Goal: Task Accomplishment & Management: Complete application form

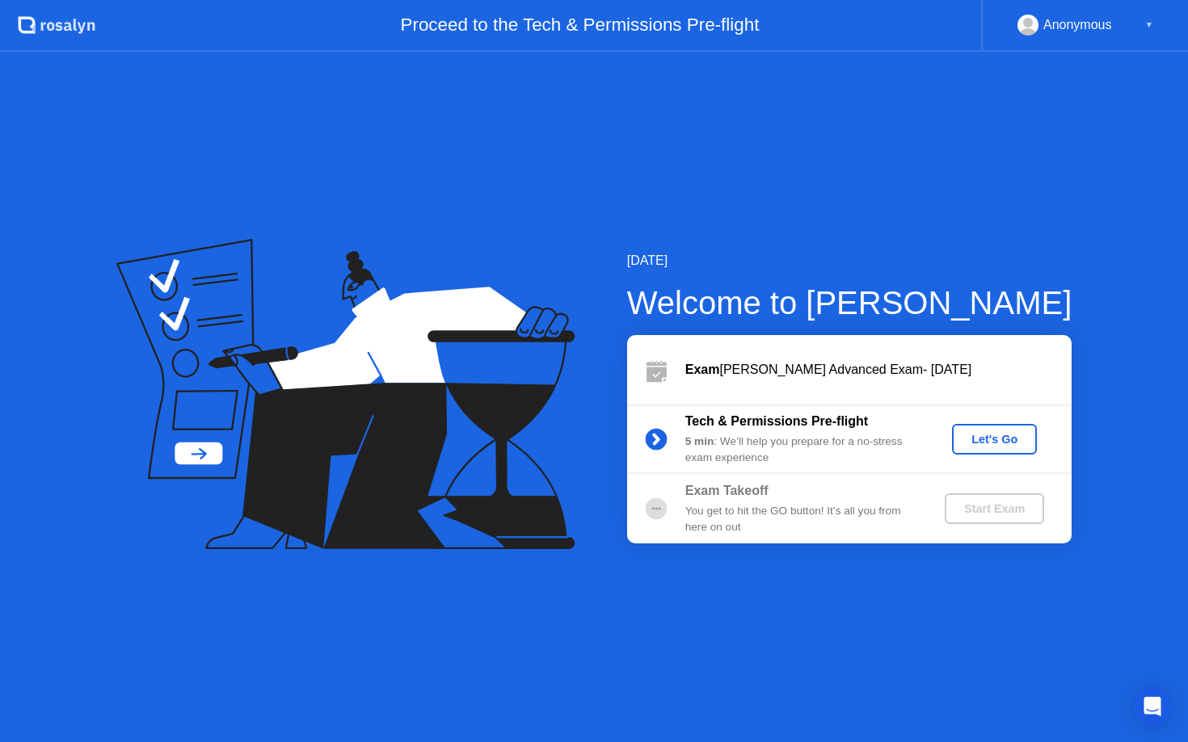
click at [983, 448] on button "Let's Go" at bounding box center [994, 439] width 85 height 31
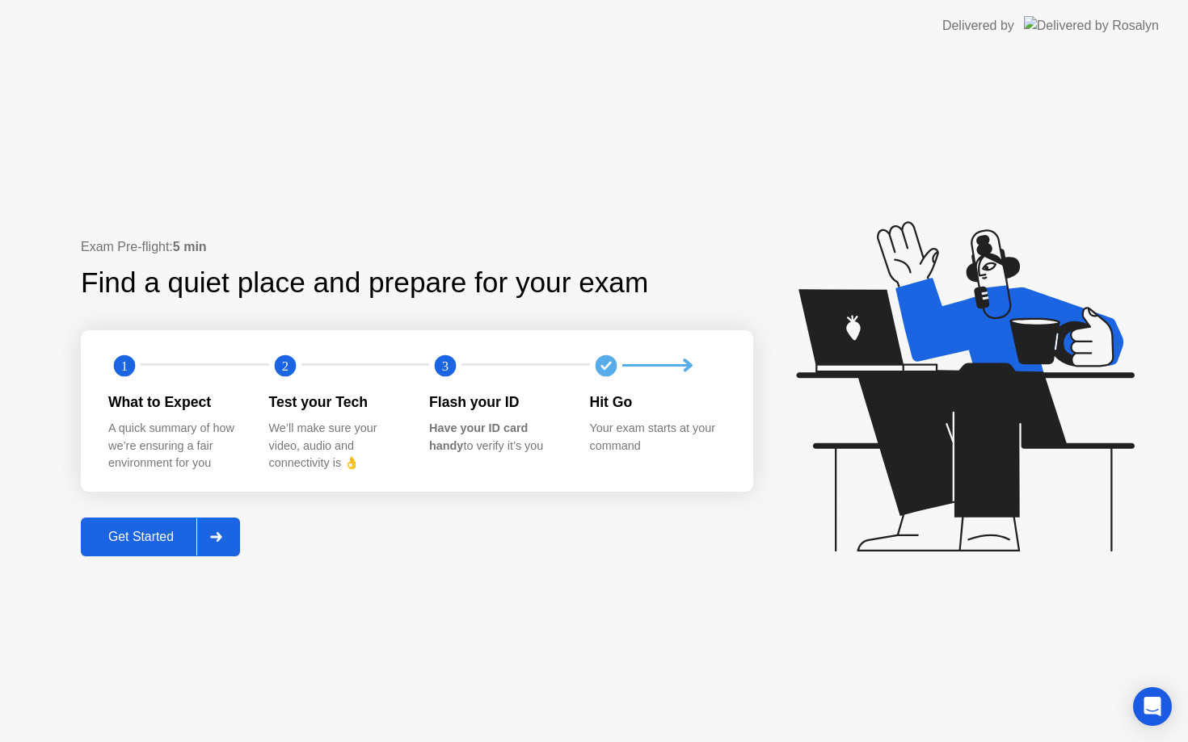
click at [176, 533] on div "Get Started" at bounding box center [141, 537] width 111 height 15
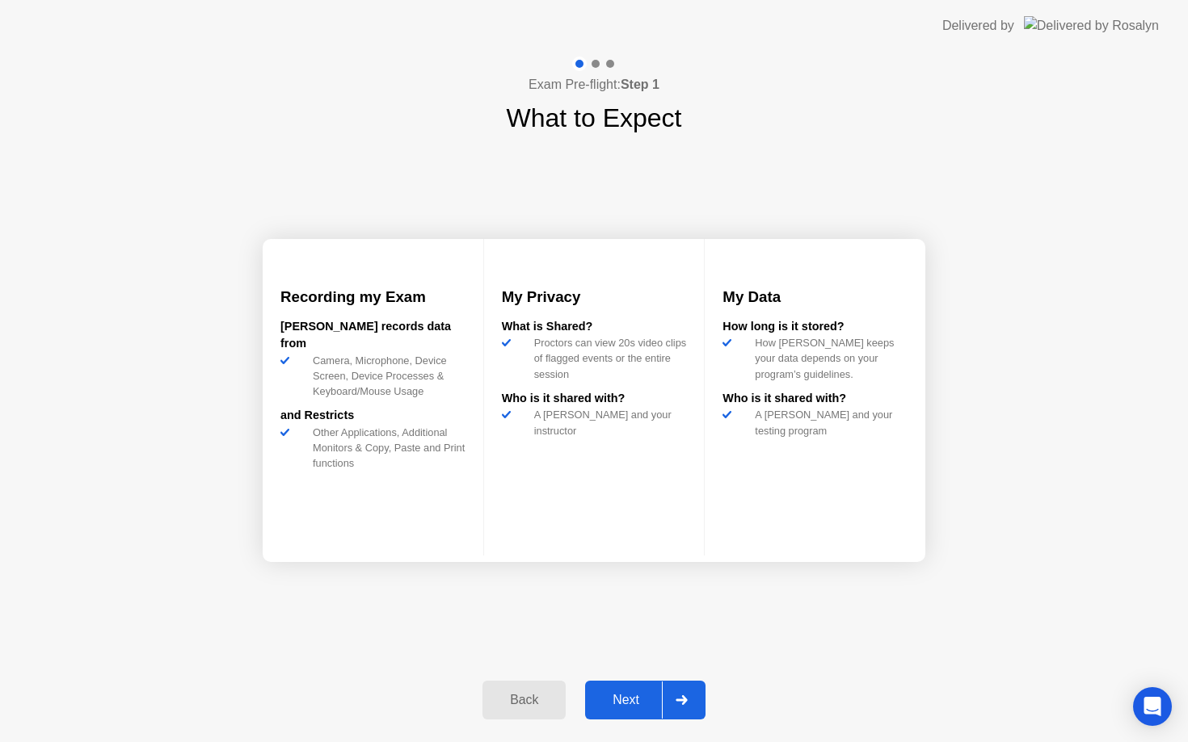
click at [695, 711] on div at bounding box center [681, 700] width 39 height 37
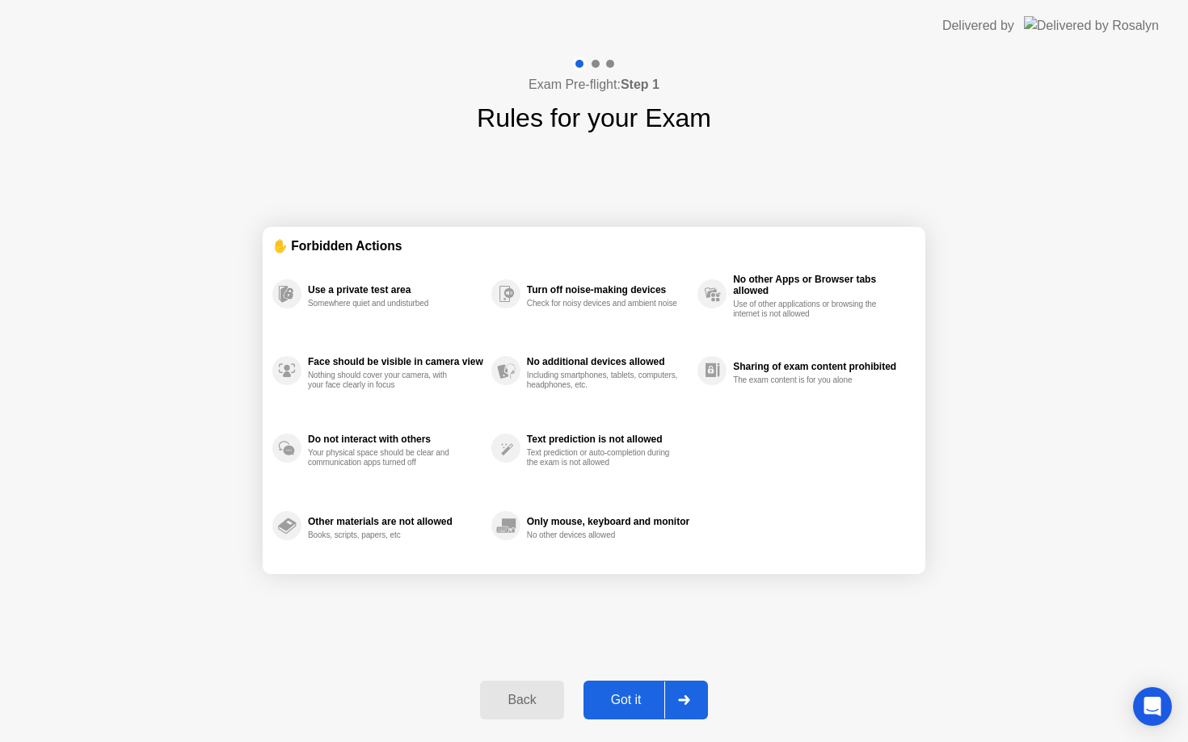
click at [695, 711] on div at bounding box center [683, 700] width 39 height 37
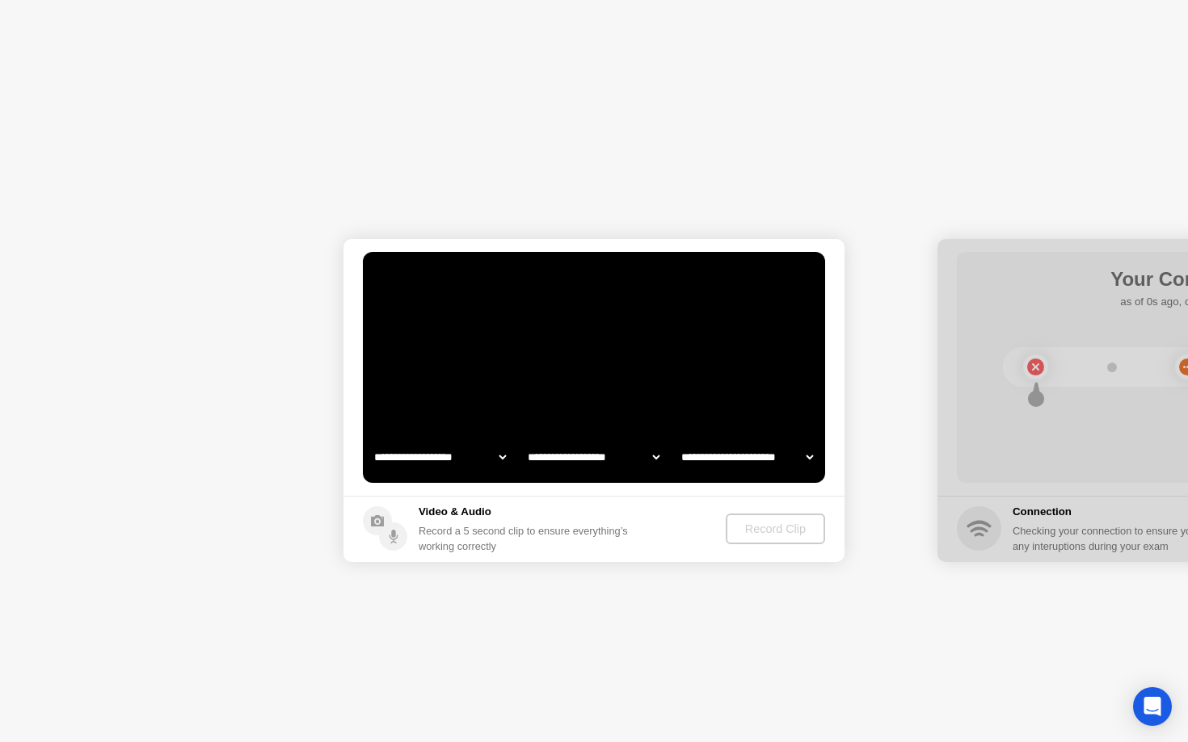
select select "**********"
select select "*******"
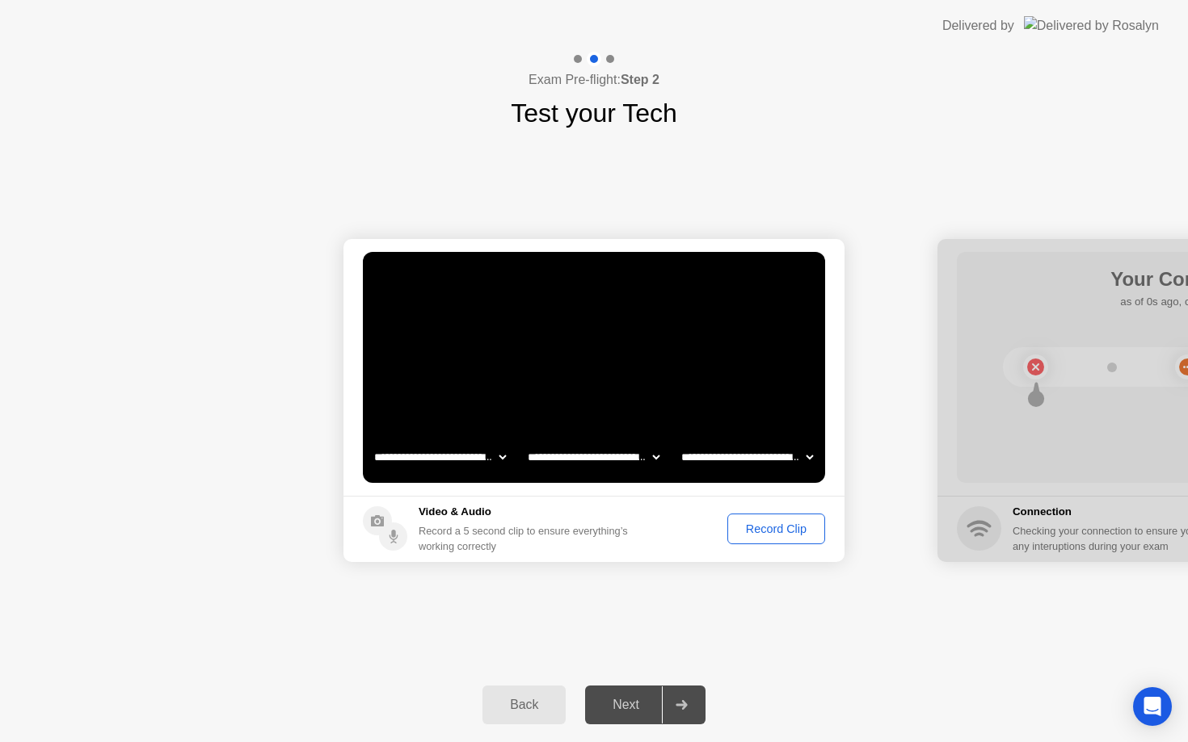
click at [788, 523] on div "Record Clip" at bounding box center [776, 529] width 86 height 13
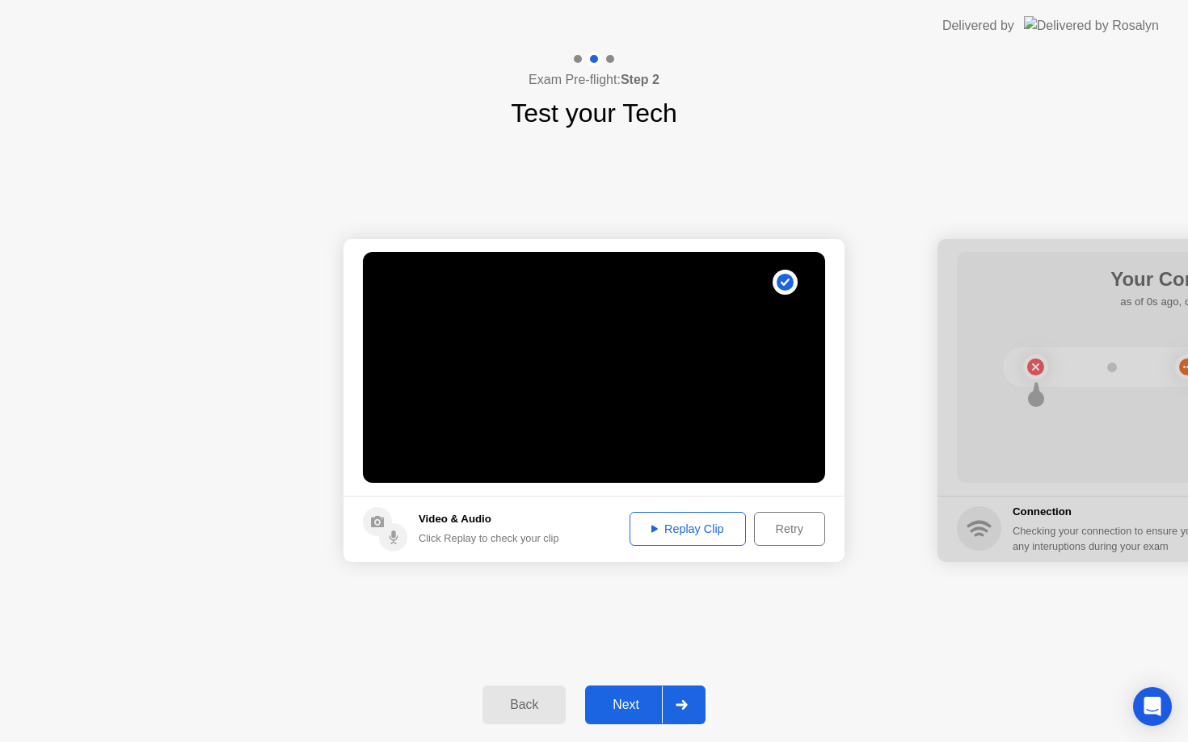
click at [730, 525] on div "Replay Clip" at bounding box center [687, 529] width 105 height 13
click at [719, 527] on div "Replay Clip" at bounding box center [687, 529] width 105 height 13
click at [688, 716] on div at bounding box center [681, 705] width 39 height 37
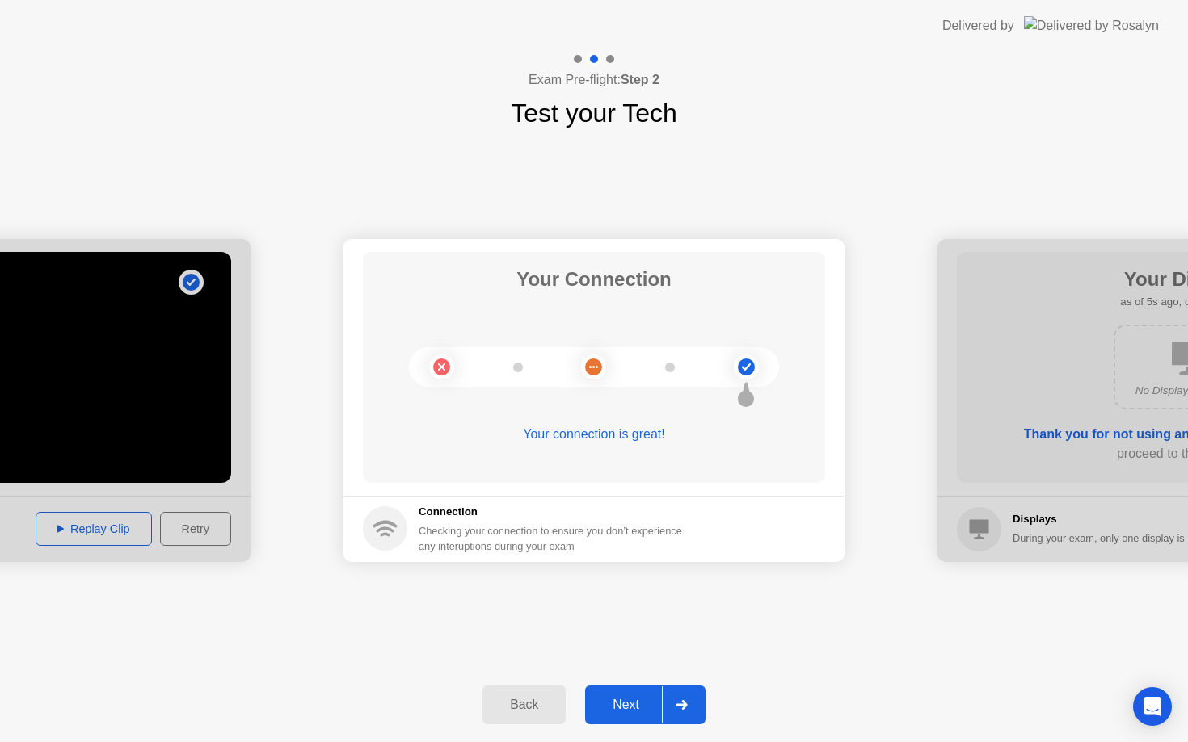
click at [688, 716] on div at bounding box center [681, 705] width 39 height 37
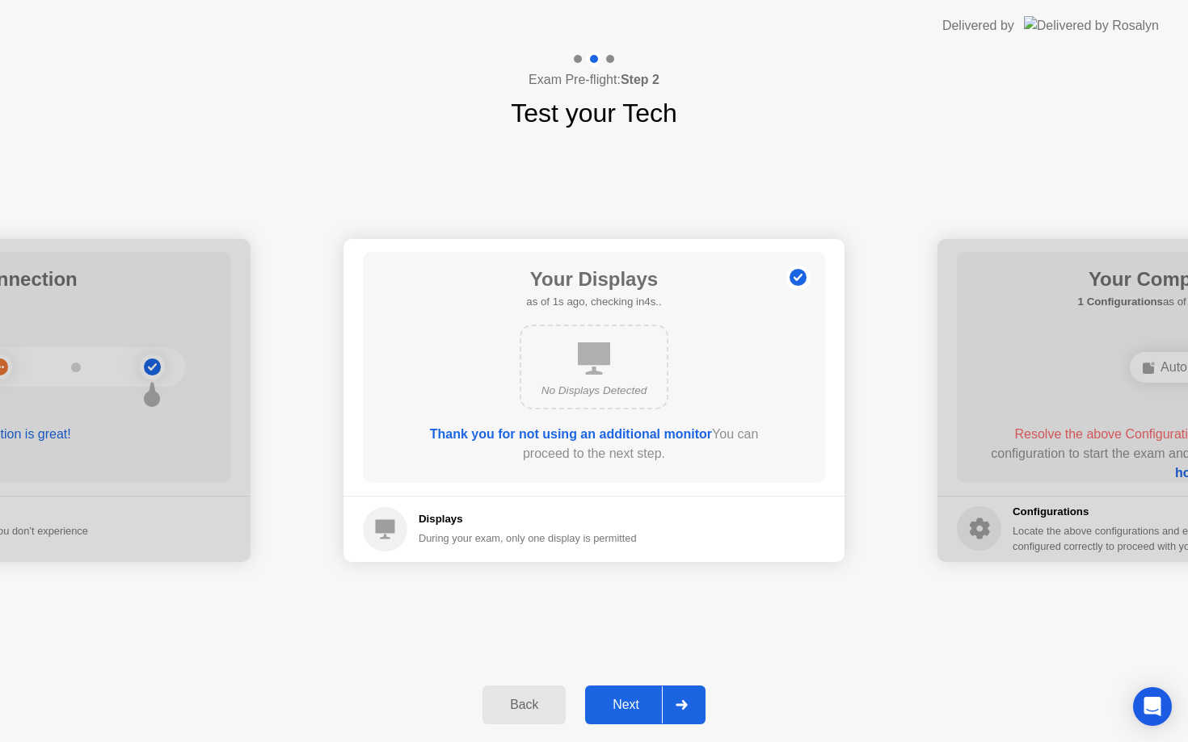
click at [687, 710] on div at bounding box center [681, 705] width 39 height 37
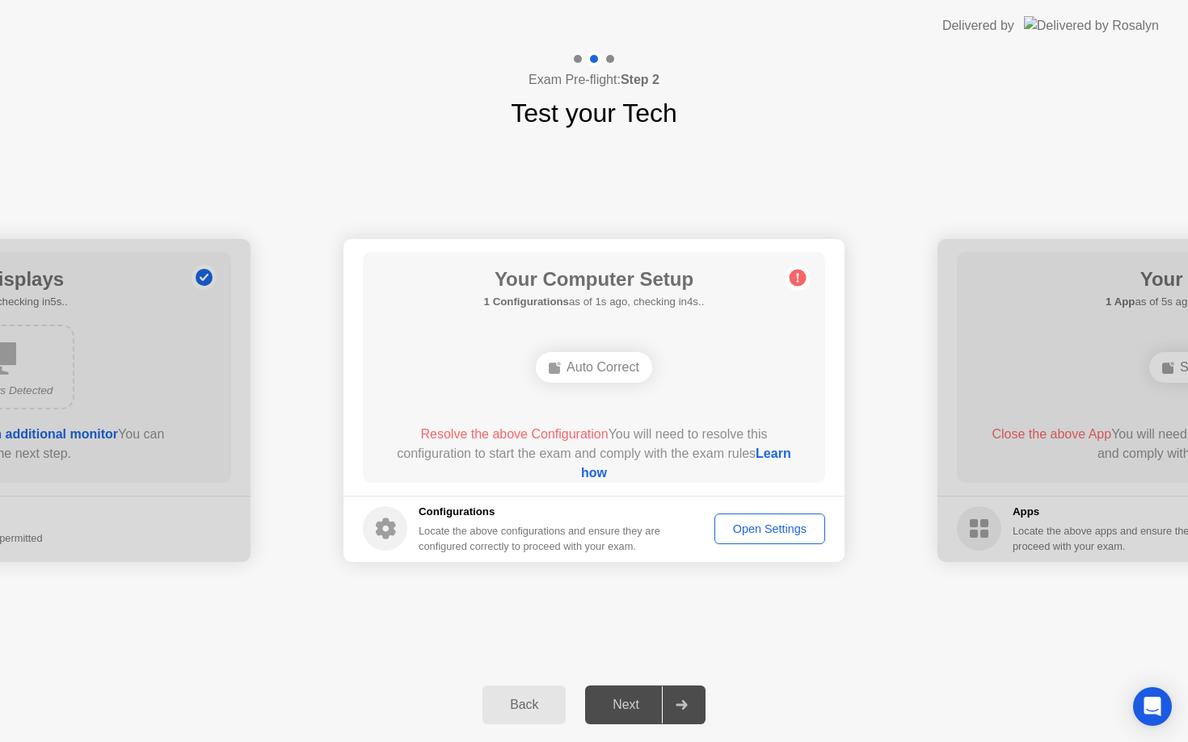
click at [755, 535] on div "Open Settings" at bounding box center [769, 529] width 99 height 13
click at [593, 378] on div "Auto Correct" at bounding box center [594, 367] width 116 height 31
click at [796, 280] on circle at bounding box center [797, 277] width 17 height 17
click at [592, 471] on link "Learn how" at bounding box center [686, 463] width 210 height 33
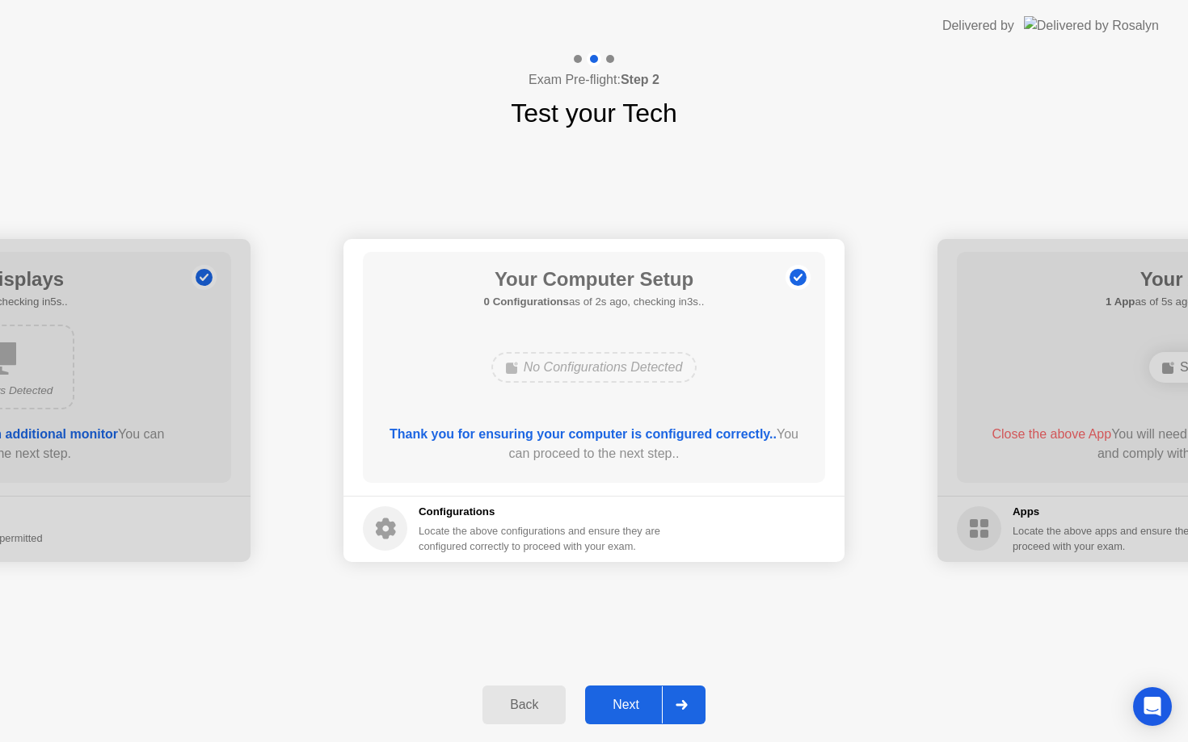
click at [697, 709] on div at bounding box center [681, 705] width 39 height 37
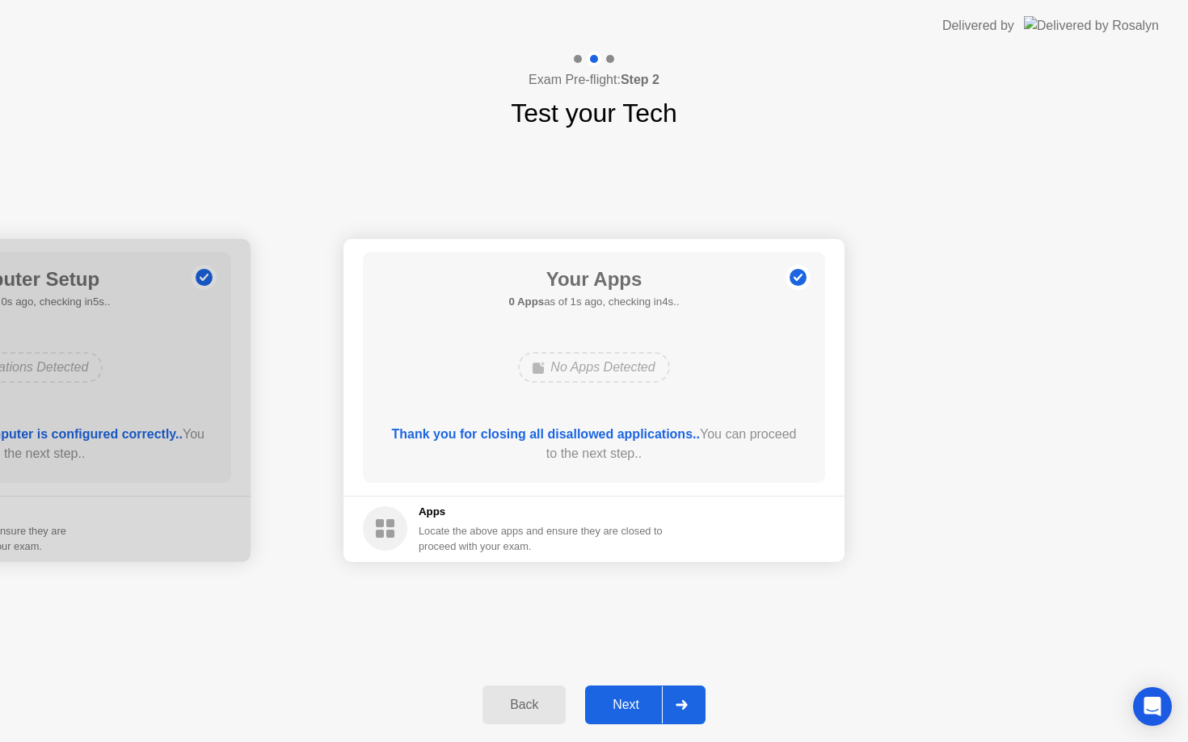
click at [678, 693] on div at bounding box center [681, 705] width 39 height 37
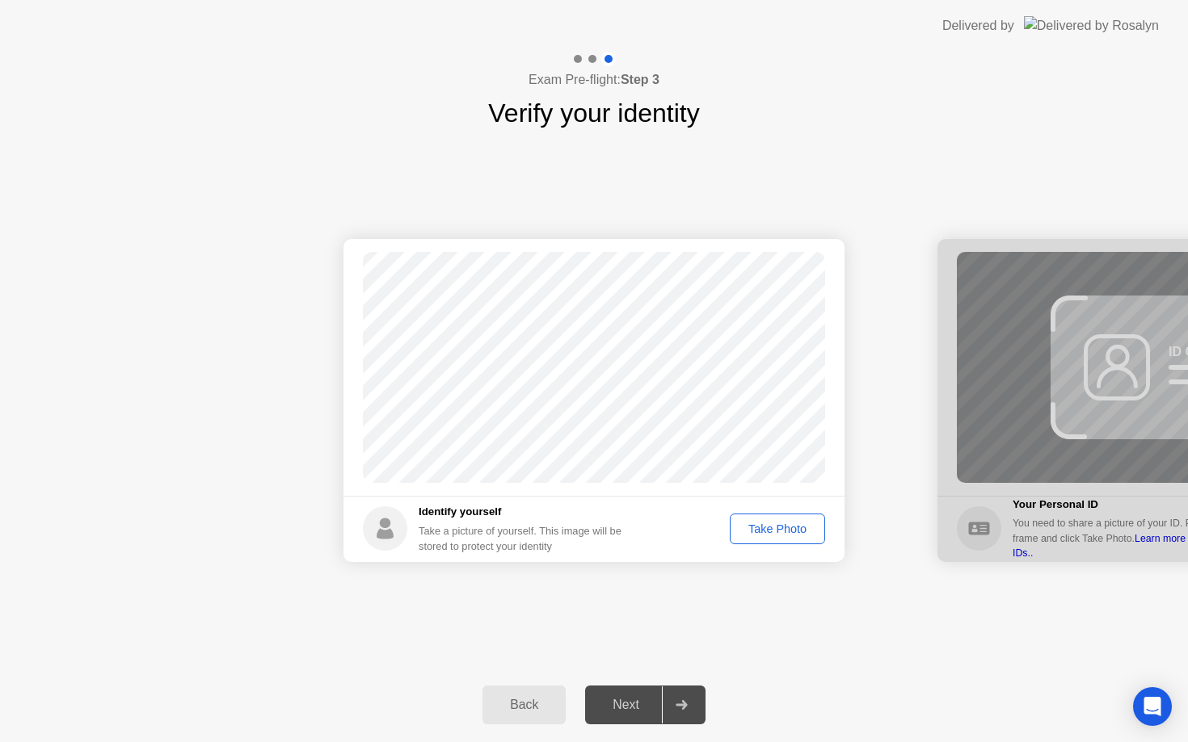
click at [773, 528] on div "Take Photo" at bounding box center [777, 529] width 84 height 13
click at [683, 715] on div at bounding box center [681, 705] width 39 height 37
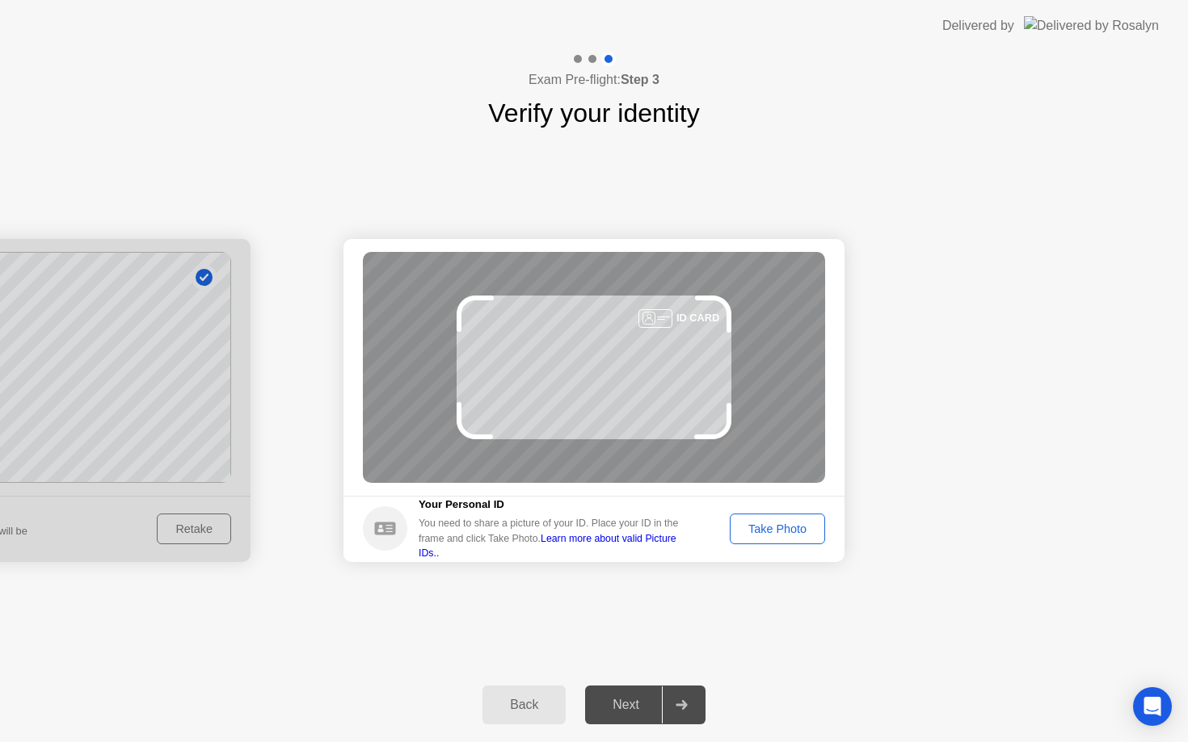
click at [799, 536] on div "Take Photo" at bounding box center [777, 529] width 84 height 13
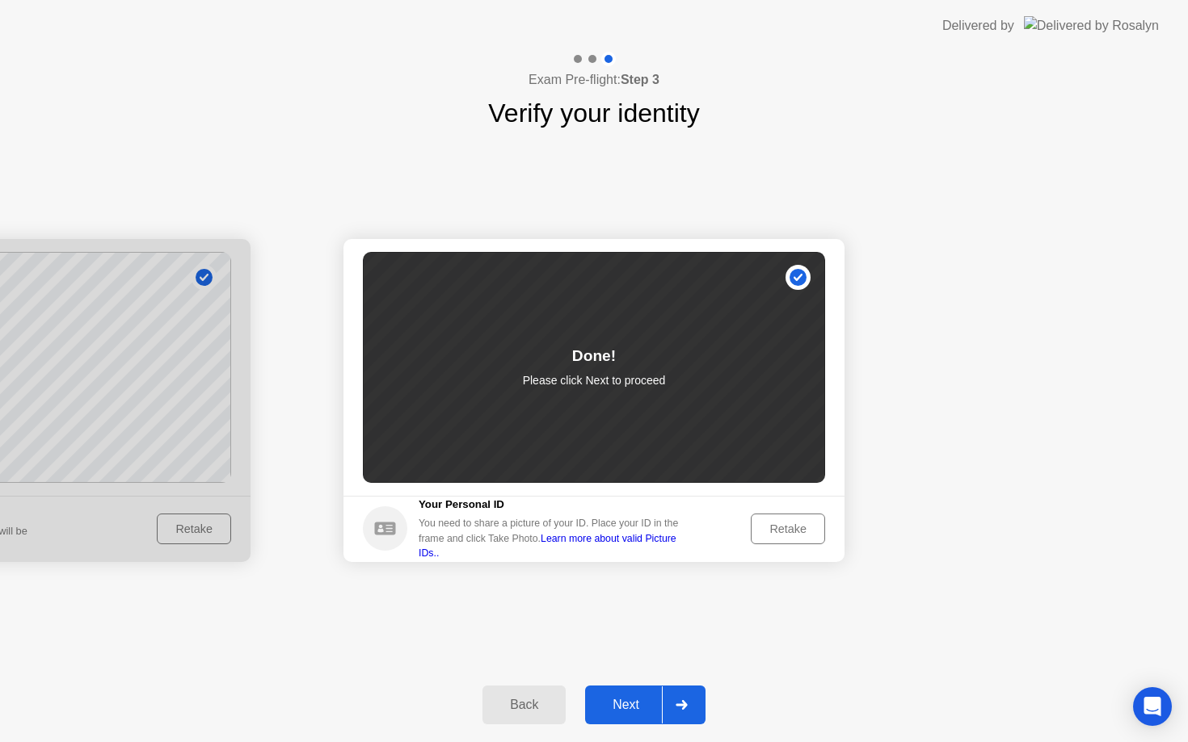
click at [690, 689] on div at bounding box center [681, 705] width 39 height 37
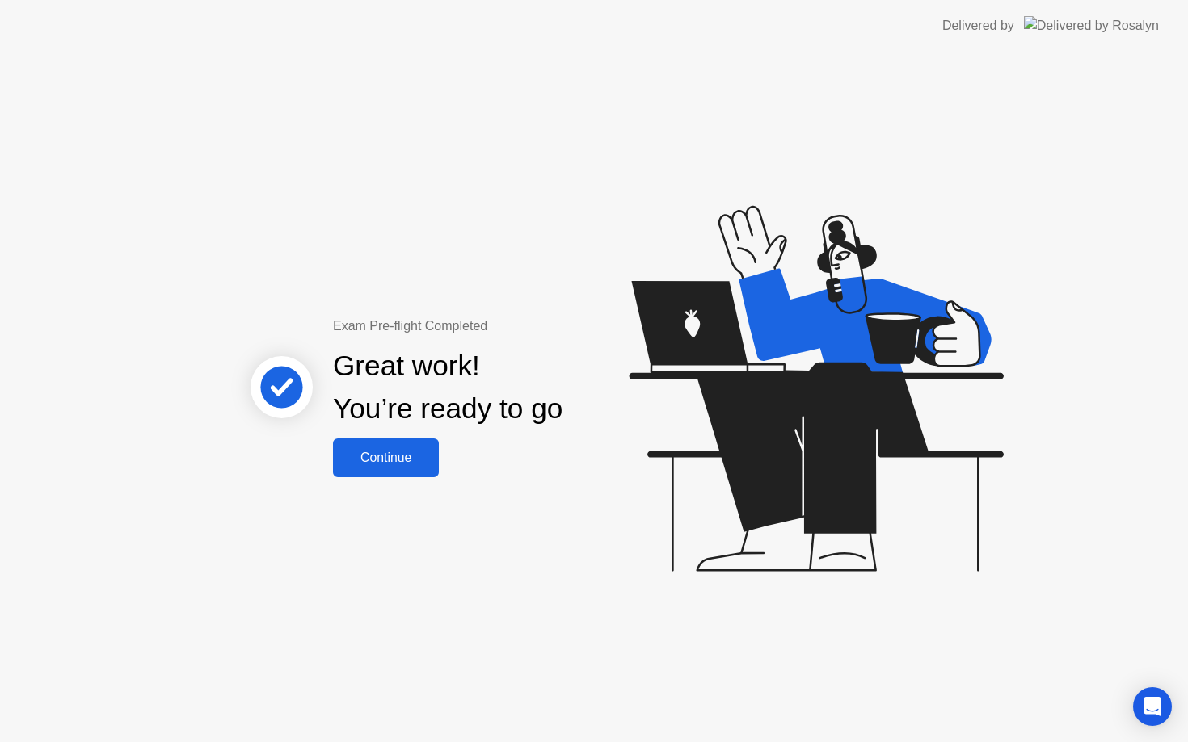
click at [393, 459] on div "Continue" at bounding box center [386, 458] width 96 height 15
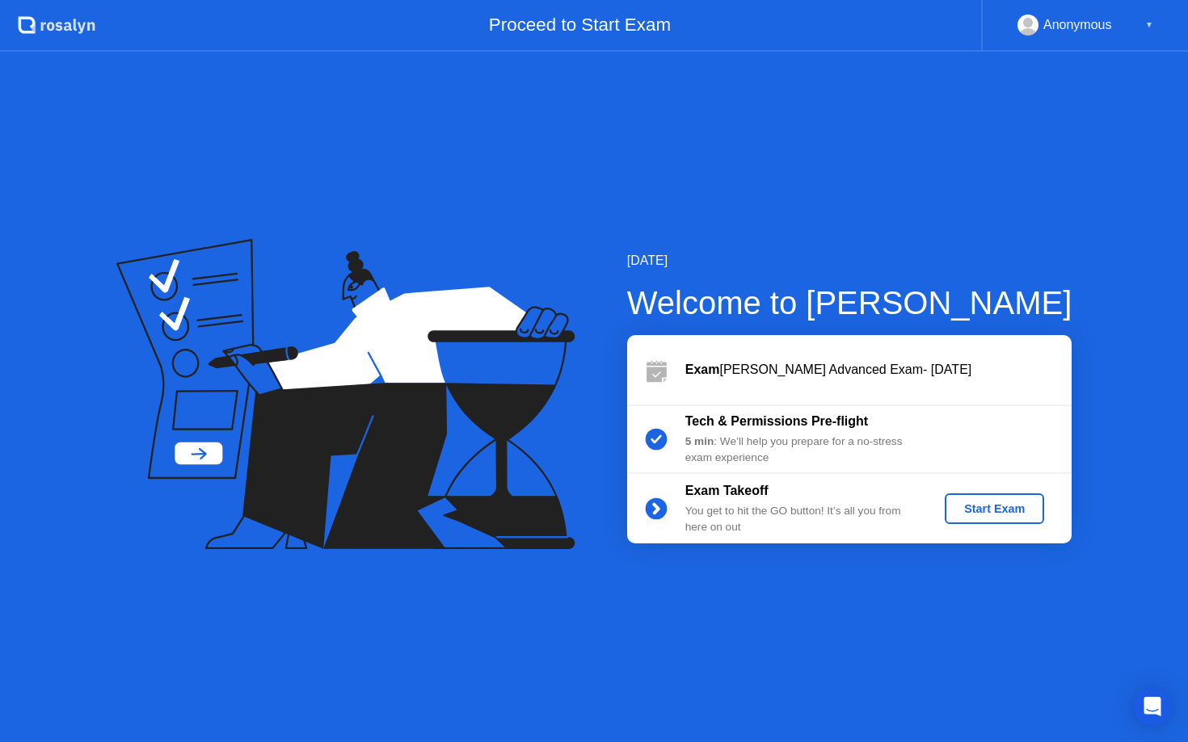
click at [1021, 507] on div "Start Exam" at bounding box center [994, 509] width 86 height 13
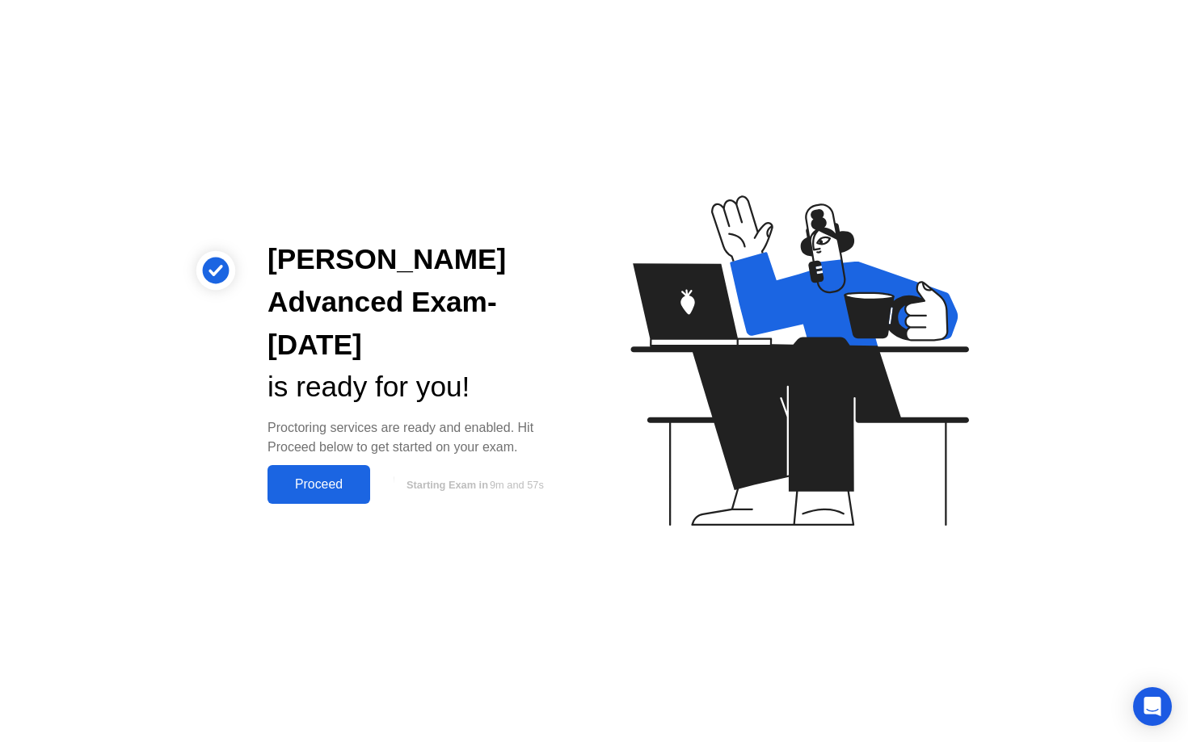
click at [345, 492] on div "Proceed" at bounding box center [318, 484] width 93 height 15
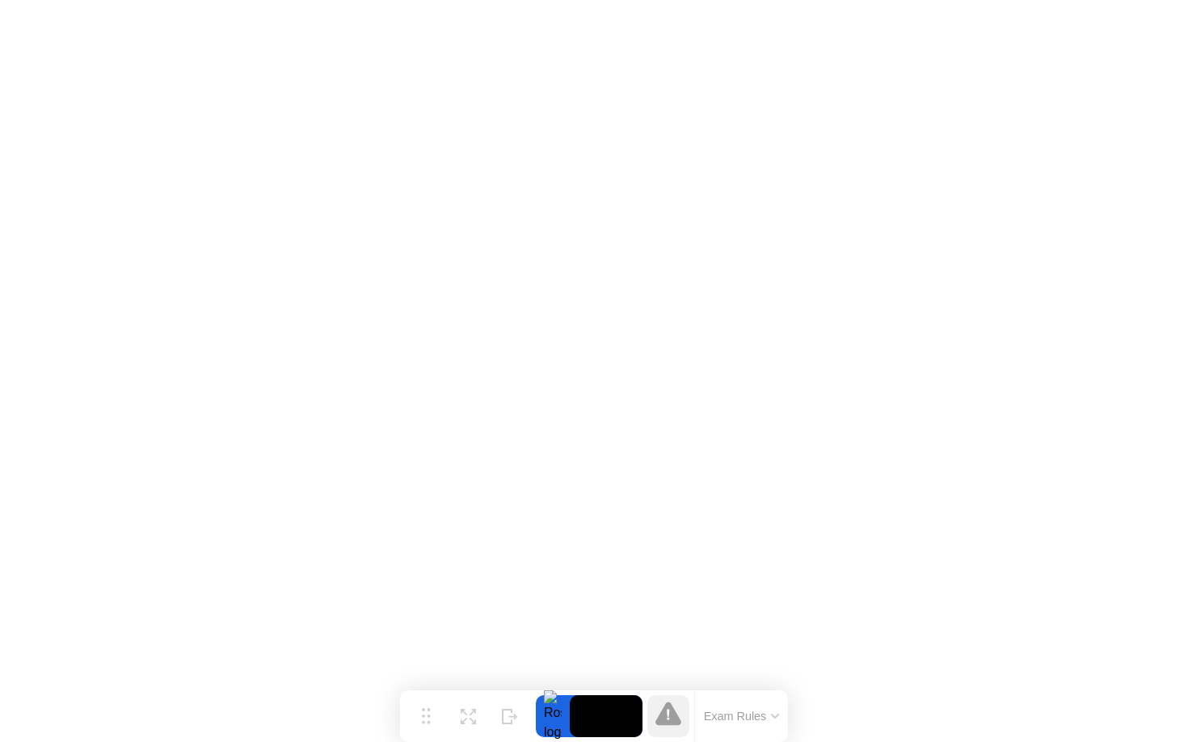
click at [759, 714] on button "Exam Rules" at bounding box center [742, 716] width 86 height 15
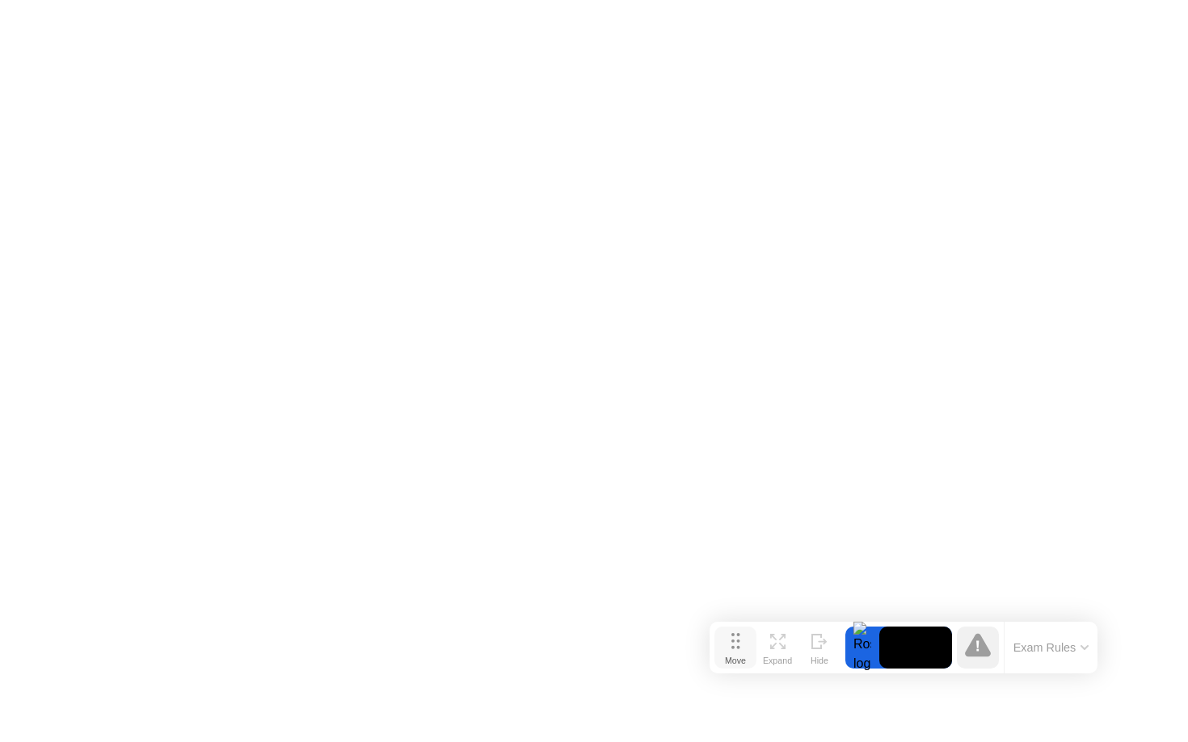
drag, startPoint x: 422, startPoint y: 711, endPoint x: 732, endPoint y: 644, distance: 317.4
click at [732, 644] on icon at bounding box center [735, 641] width 9 height 16
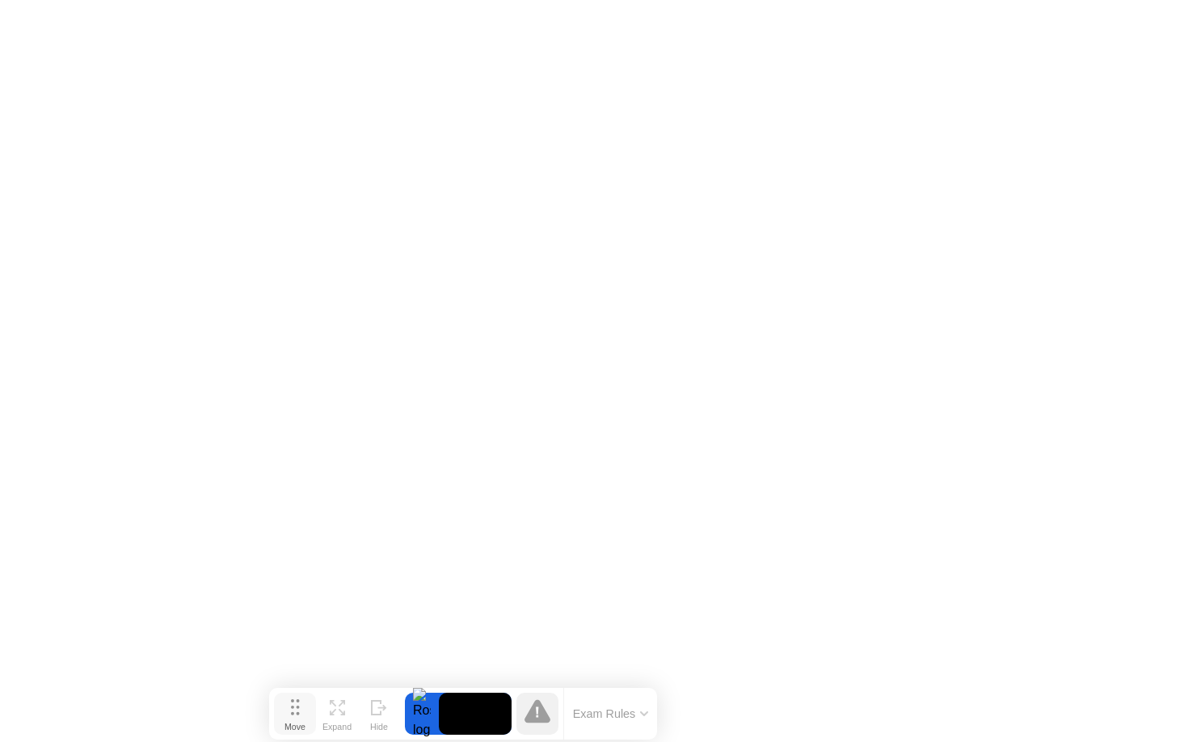
drag, startPoint x: 728, startPoint y: 635, endPoint x: 288, endPoint y: 700, distance: 445.0
click at [288, 700] on button "Move" at bounding box center [295, 714] width 42 height 42
click at [544, 712] on icon at bounding box center [538, 711] width 26 height 23
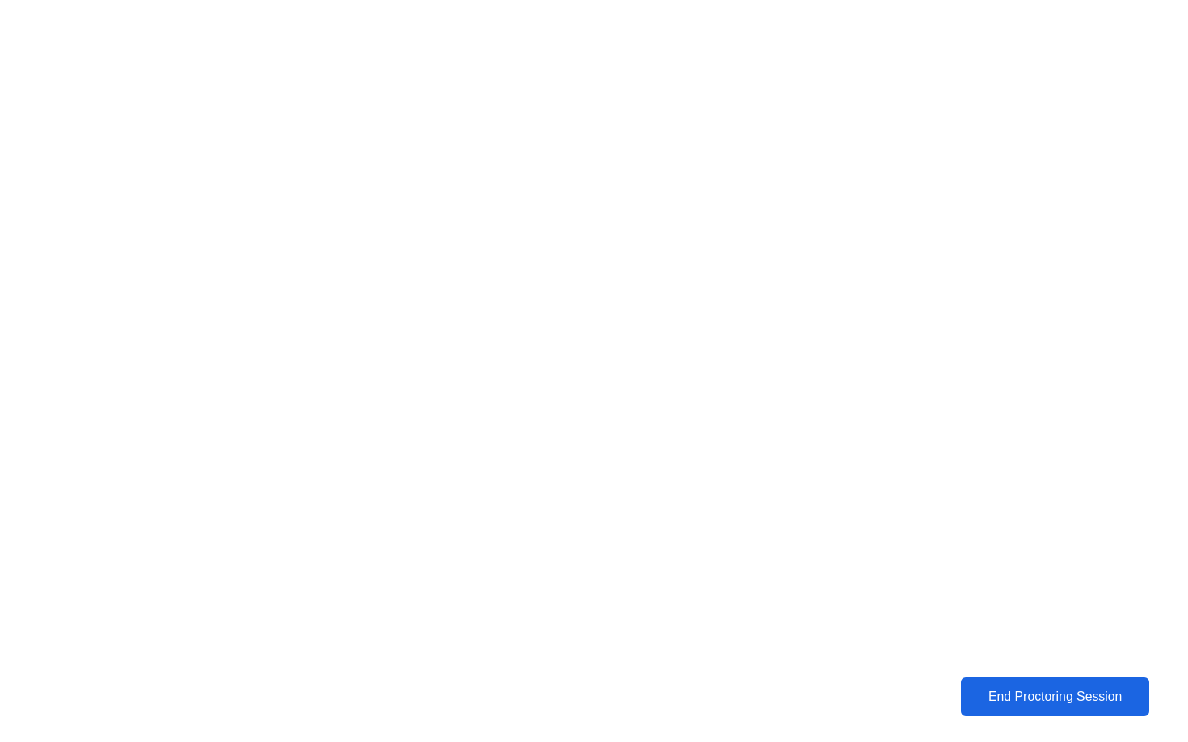
click at [1040, 692] on div "End Proctoring Session" at bounding box center [1054, 697] width 179 height 15
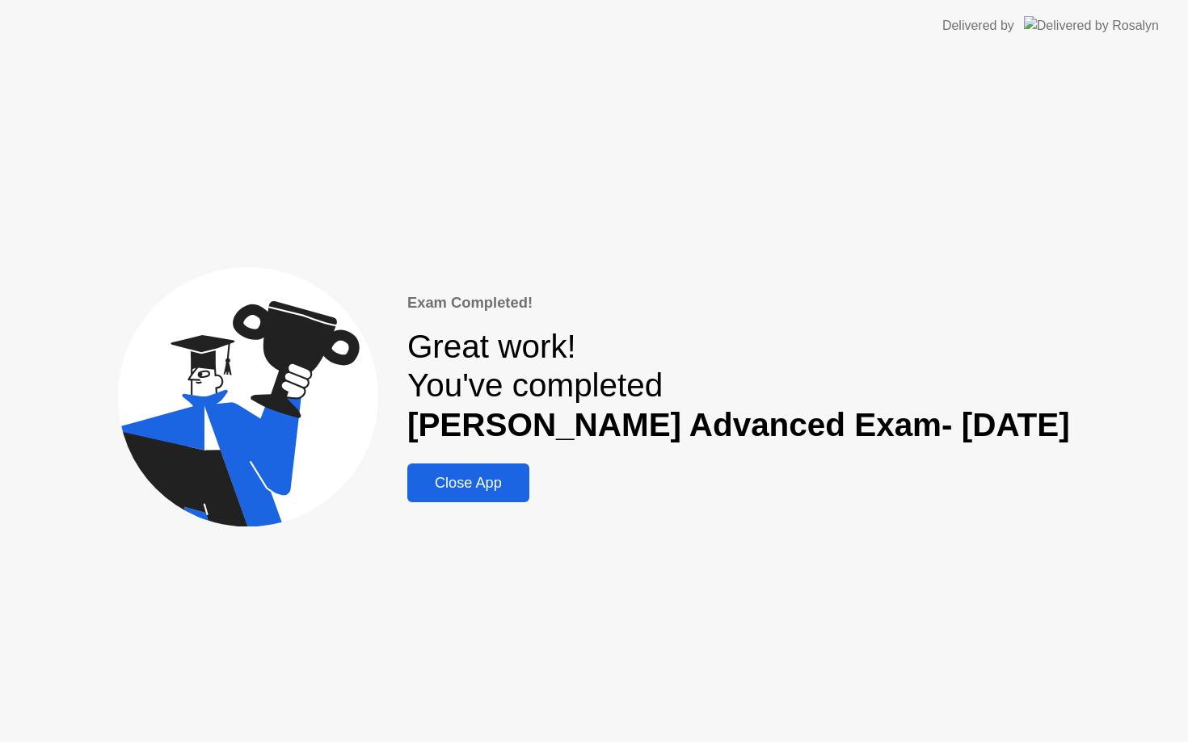
click at [518, 482] on div "Close App" at bounding box center [468, 483] width 112 height 17
